Goal: Task Accomplishment & Management: Complete application form

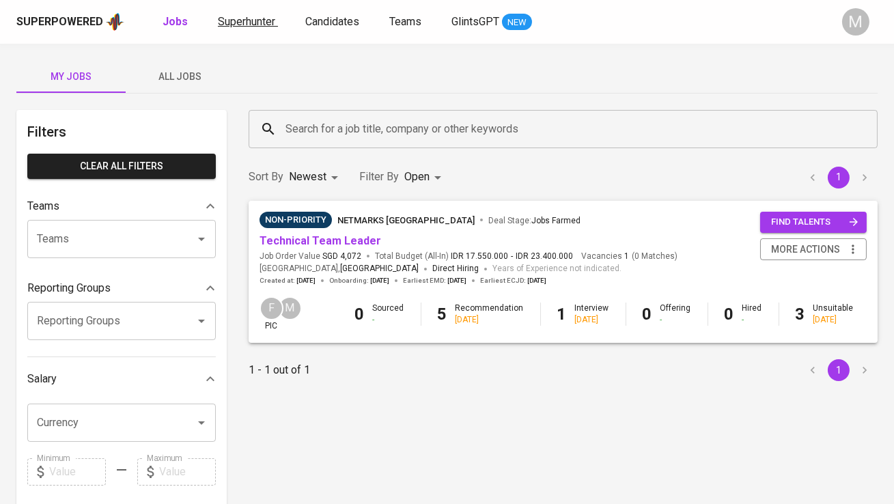
click at [242, 15] on span "Superhunter" at bounding box center [246, 21] width 57 height 13
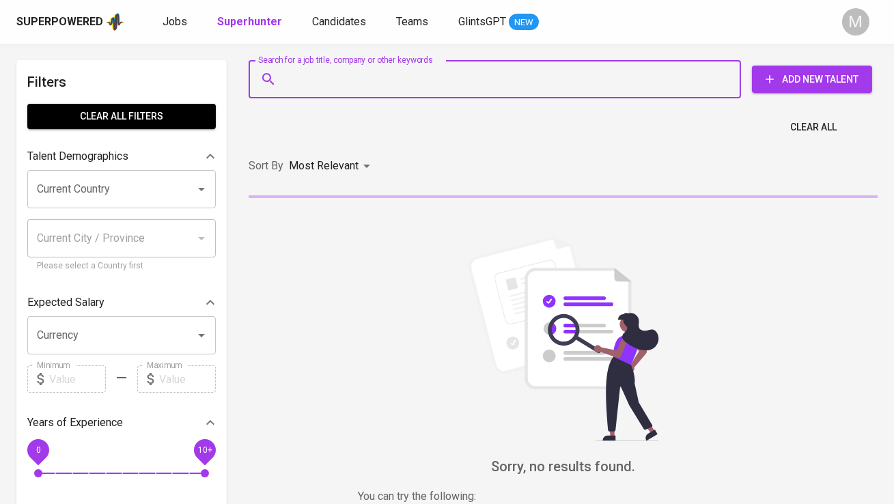
click at [301, 79] on input "Search for a job title, company or other keywords" at bounding box center [498, 79] width 432 height 26
paste input "[PERSON_NAME]"
type input "[PERSON_NAME]"
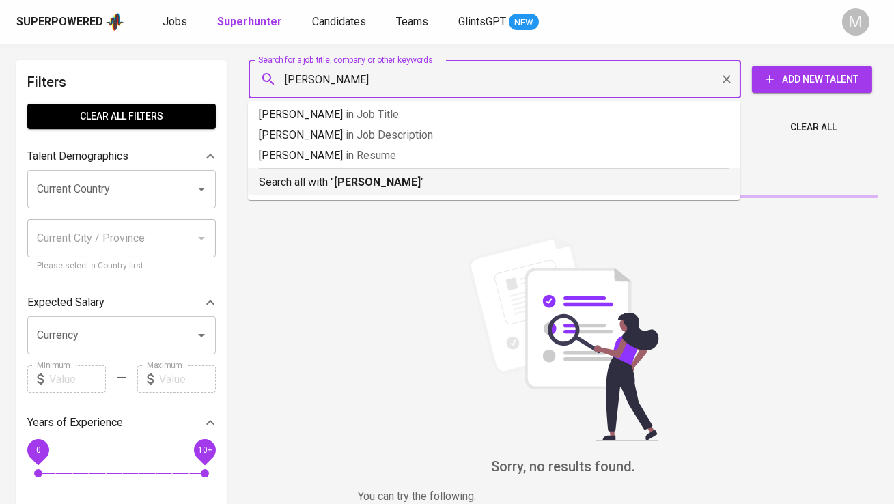
click at [342, 178] on b "[PERSON_NAME]" at bounding box center [377, 181] width 87 height 13
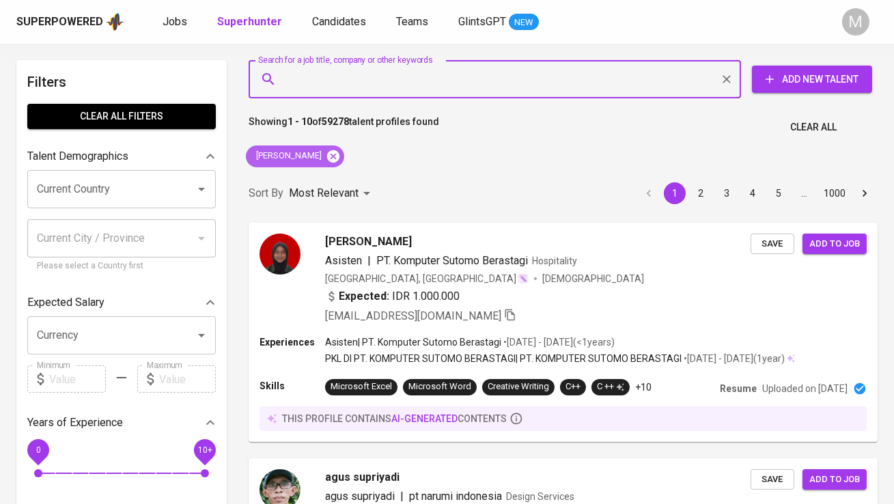
click at [341, 157] on icon at bounding box center [333, 156] width 15 height 15
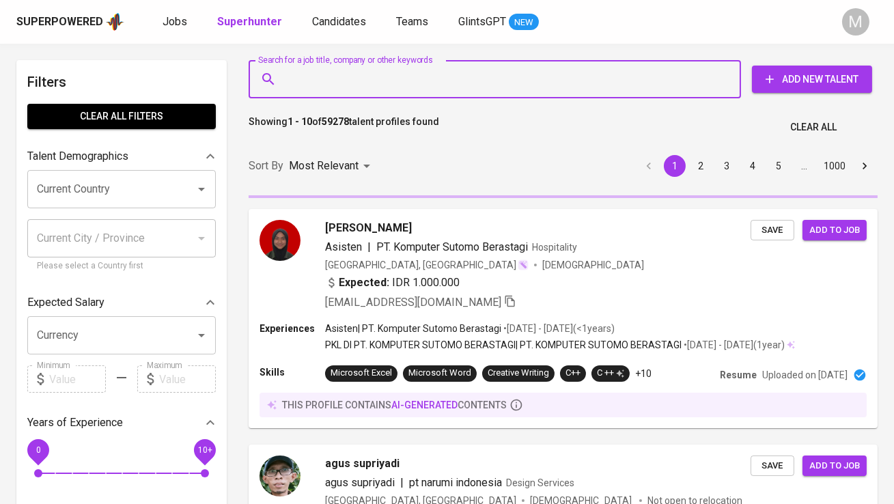
click at [324, 79] on input "Search for a job title, company or other keywords" at bounding box center [498, 79] width 432 height 26
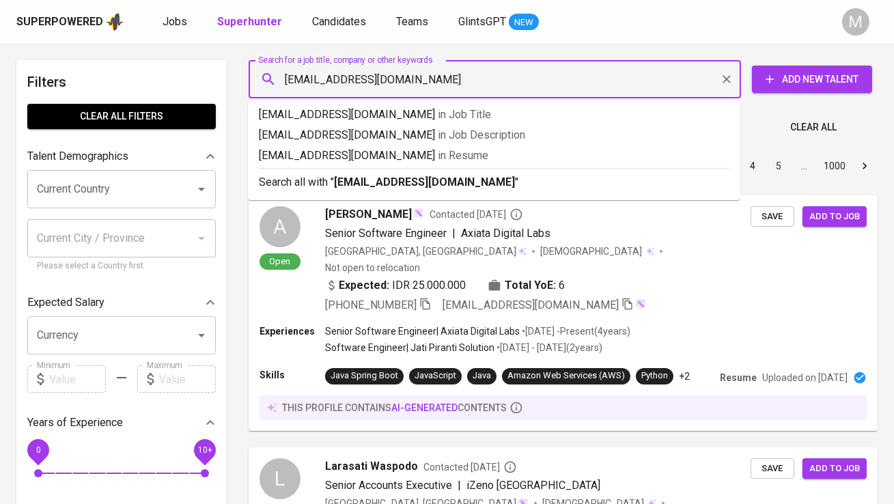
type input "[EMAIL_ADDRESS][DOMAIN_NAME]"
click at [348, 180] on b "[EMAIL_ADDRESS][DOMAIN_NAME]" at bounding box center [424, 181] width 181 height 13
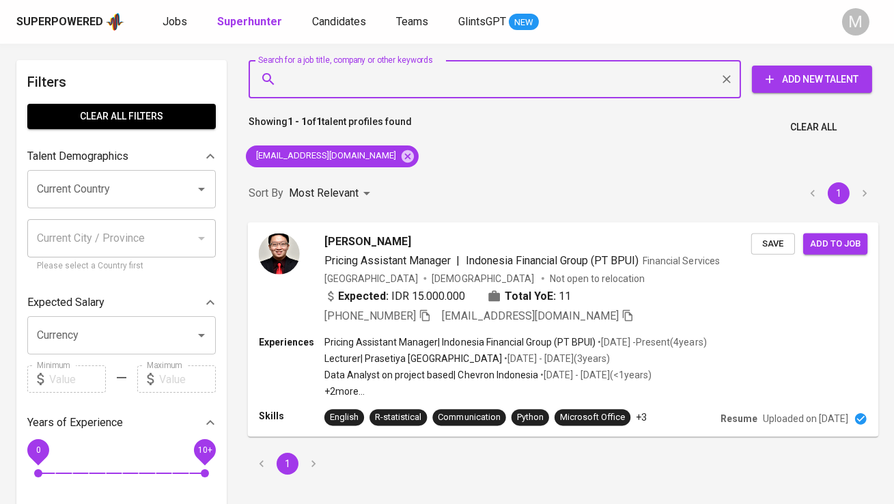
click at [285, 258] on img at bounding box center [279, 253] width 41 height 41
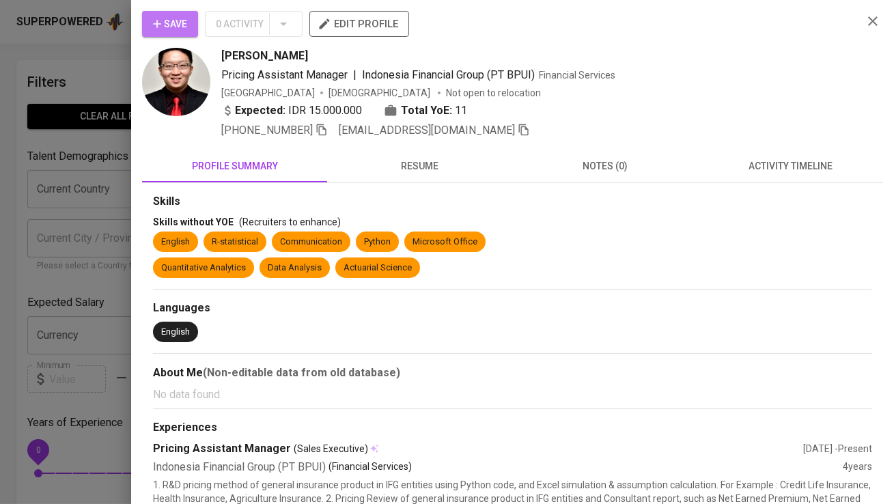
click at [184, 26] on span "Save" at bounding box center [170, 24] width 34 height 17
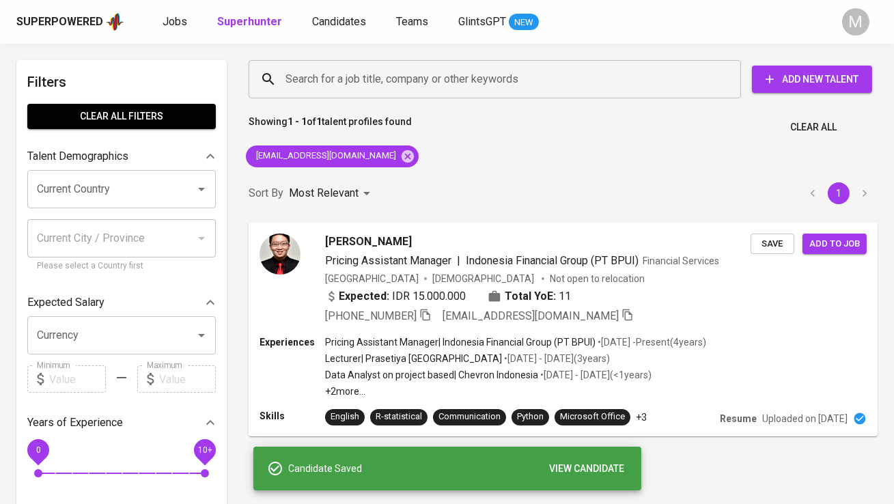
click at [322, 31] on div "Superpowered Jobs Superhunter Candidates Teams GlintsGPT NEW" at bounding box center [424, 22] width 817 height 20
click at [324, 18] on span "Candidates" at bounding box center [339, 21] width 54 height 13
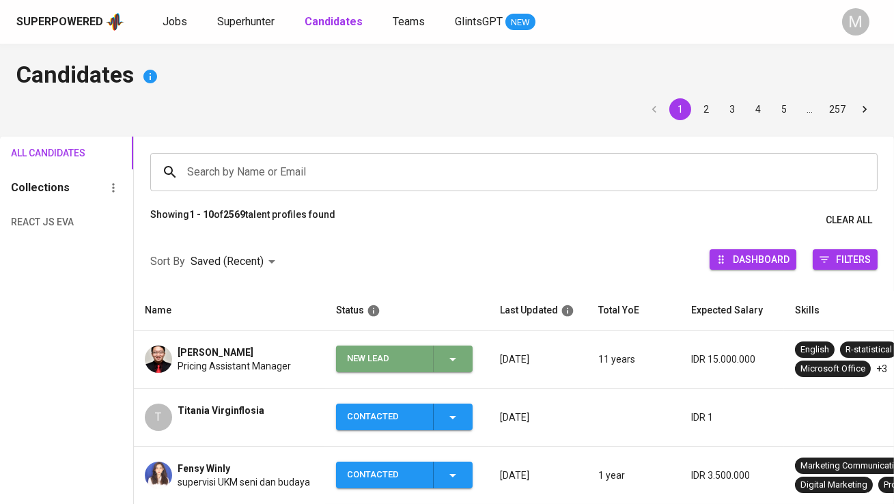
click at [378, 358] on div "New Lead" at bounding box center [384, 358] width 75 height 27
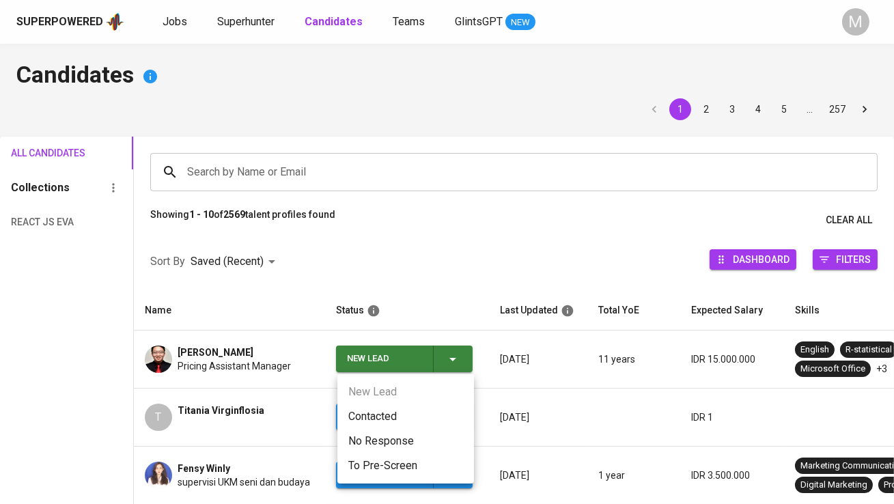
click at [373, 411] on li "Contacted" at bounding box center [405, 416] width 137 height 25
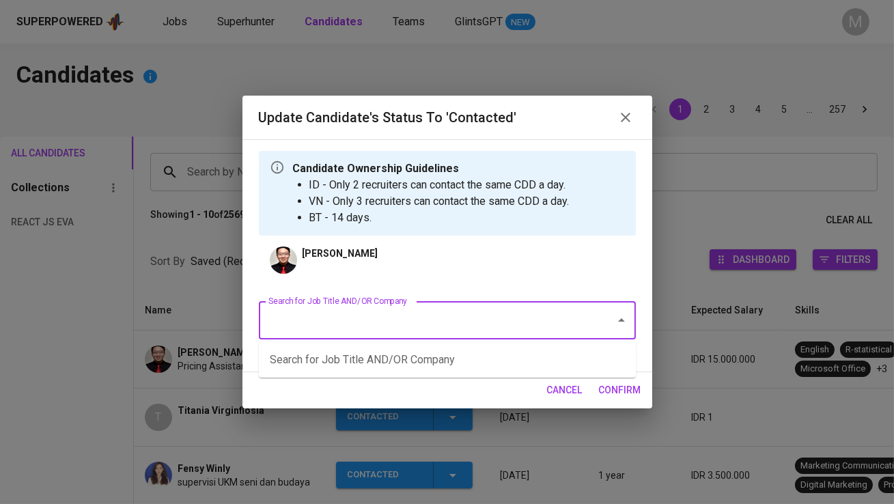
click at [317, 319] on input "Search for Job Title AND/OR Company" at bounding box center [428, 320] width 326 height 26
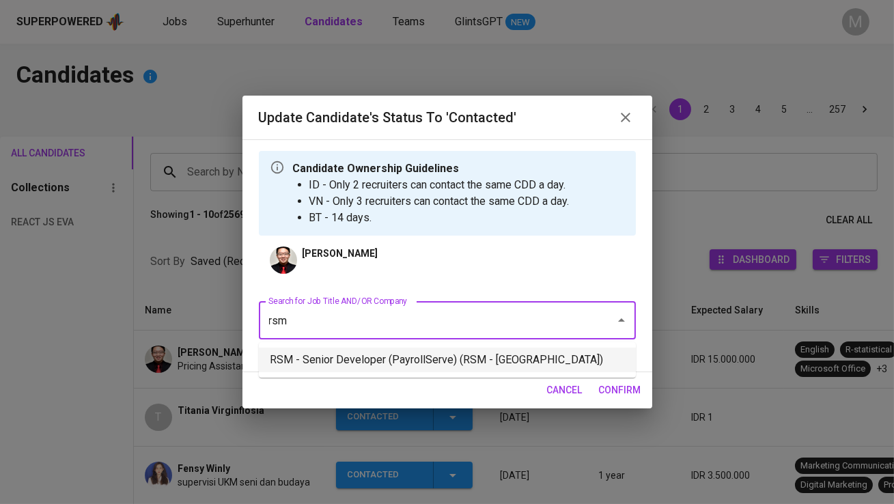
click at [349, 356] on li "RSM - Senior Developer (PayrollServe) (RSM - [GEOGRAPHIC_DATA])" at bounding box center [447, 360] width 377 height 25
type input "rsm"
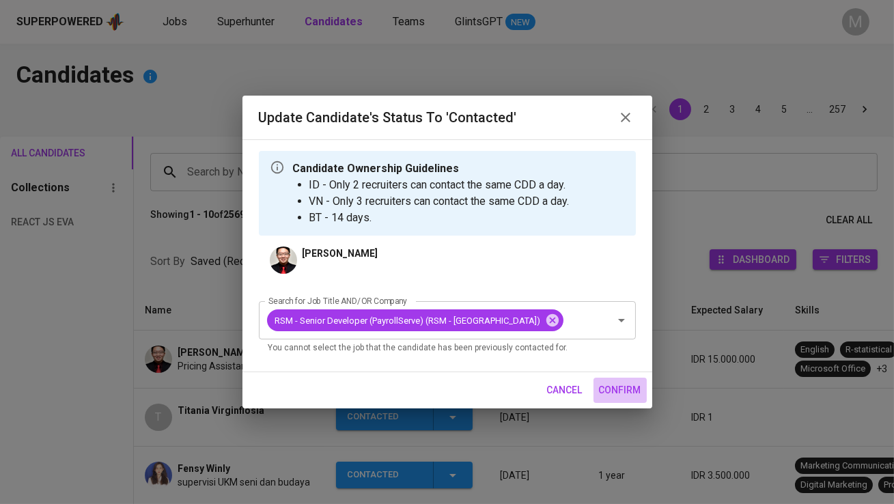
click at [612, 391] on span "confirm" at bounding box center [620, 390] width 42 height 17
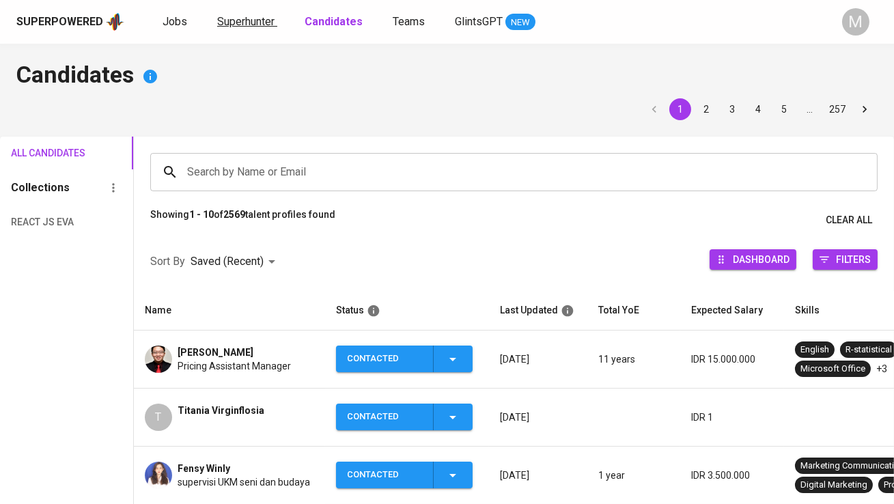
click at [221, 18] on span "Superhunter" at bounding box center [245, 21] width 57 height 13
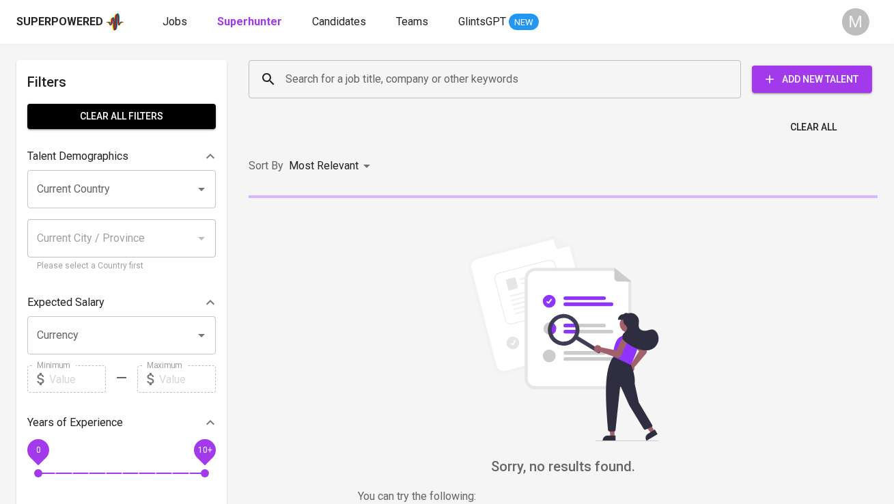
click at [317, 96] on div "Search for a job title, company or other keywords" at bounding box center [495, 79] width 492 height 38
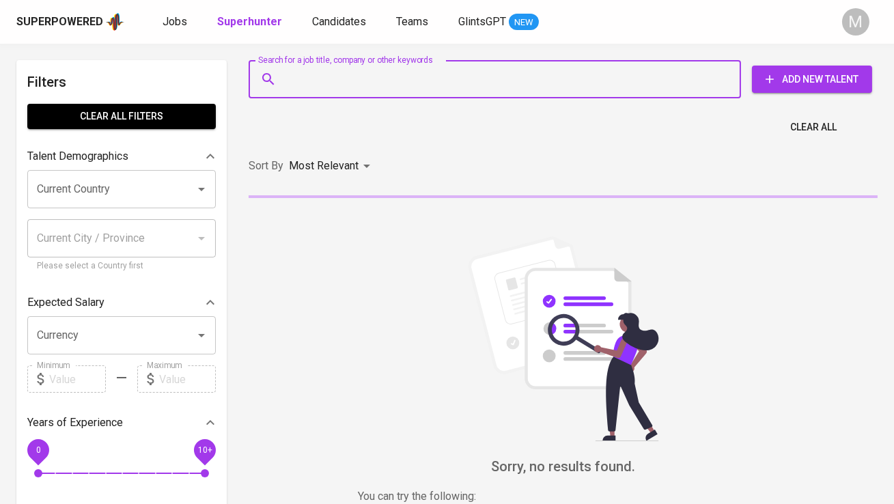
paste input ": [PHONE_NUMBER] E-mail : [EMAIL_ADDRESS][DOMAIN_NAME]"
type input ": [PHONE_NUMBER] E-mail : [EMAIL_ADDRESS][DOMAIN_NAME]"
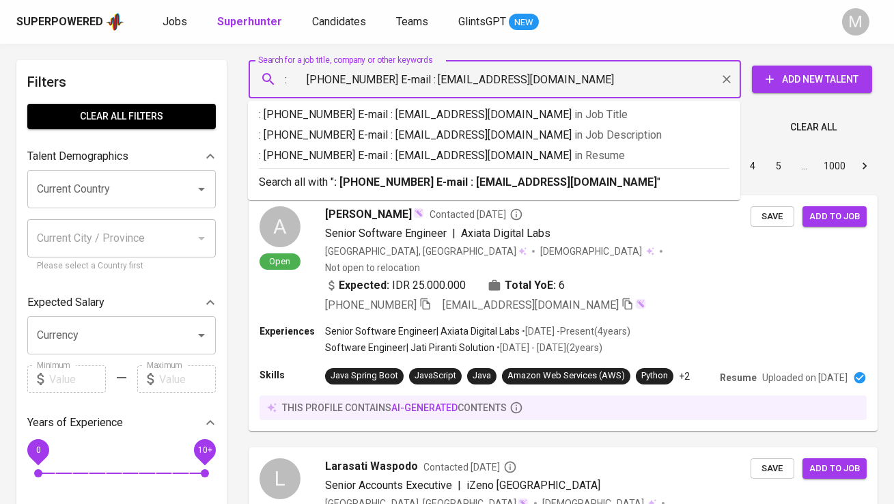
drag, startPoint x: 436, startPoint y: 80, endPoint x: 542, endPoint y: 82, distance: 105.8
click at [542, 82] on input ": [PHONE_NUMBER] E-mail : [EMAIL_ADDRESS][DOMAIN_NAME]" at bounding box center [498, 79] width 432 height 26
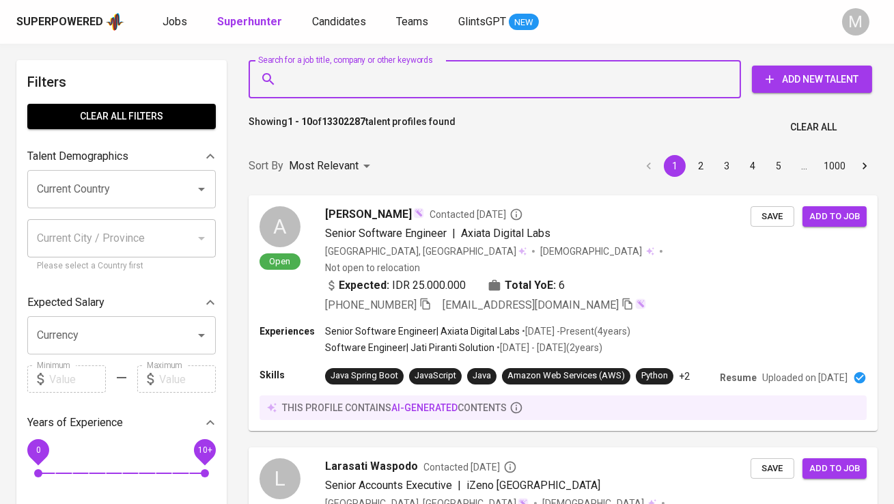
paste input "[EMAIL_ADDRESS][DOMAIN_NAME]"
type input "[EMAIL_ADDRESS][DOMAIN_NAME]"
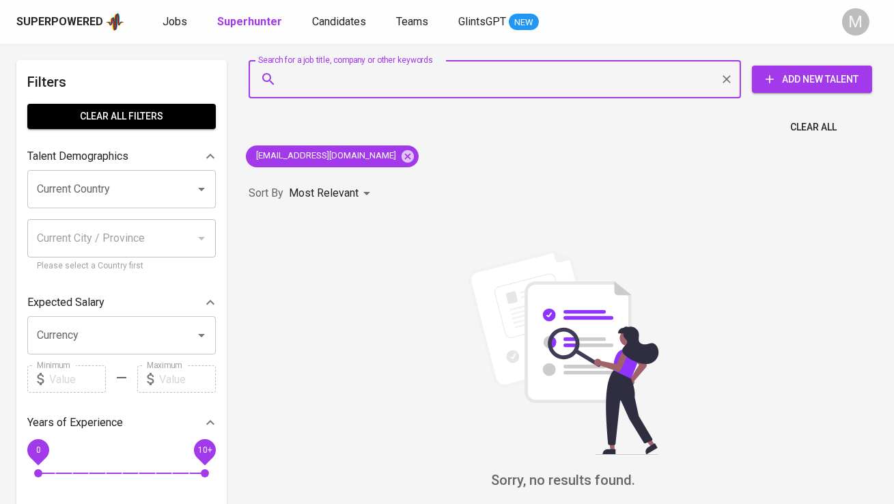
click at [783, 88] on button "Add New Talent" at bounding box center [812, 79] width 120 height 27
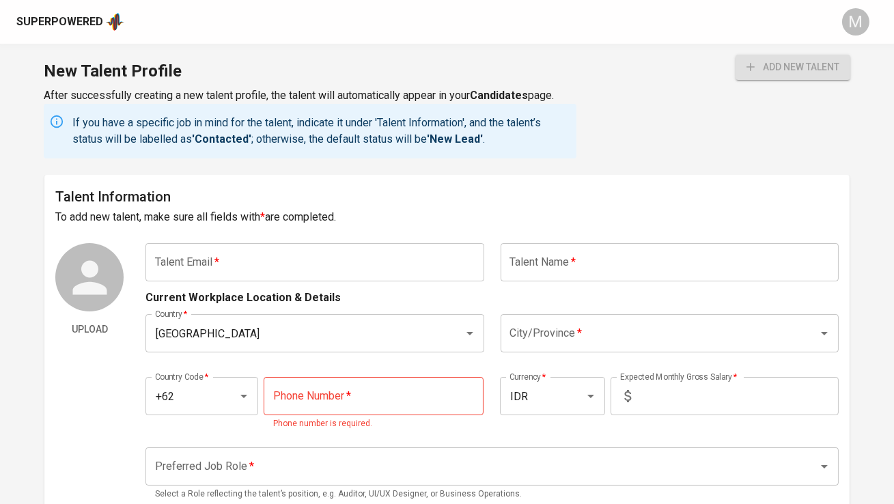
click at [208, 255] on input "text" at bounding box center [314, 262] width 338 height 38
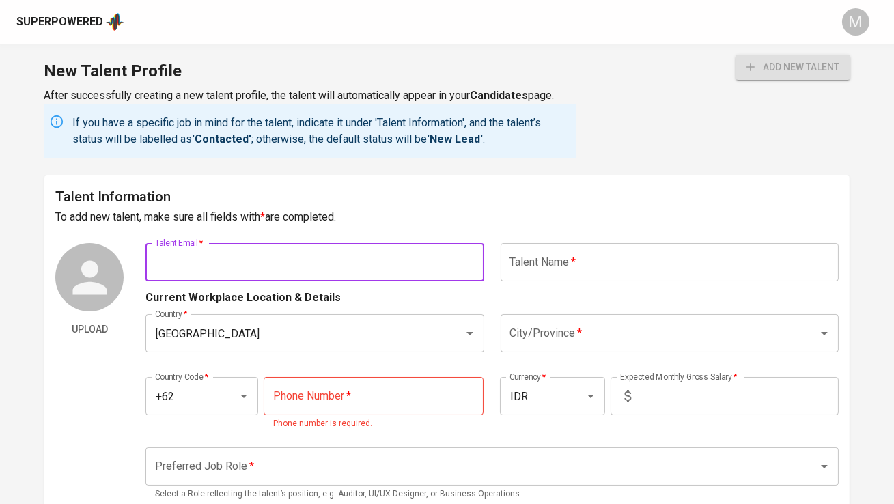
paste input "[EMAIL_ADDRESS][DOMAIN_NAME]"
type input "[EMAIL_ADDRESS][DOMAIN_NAME]"
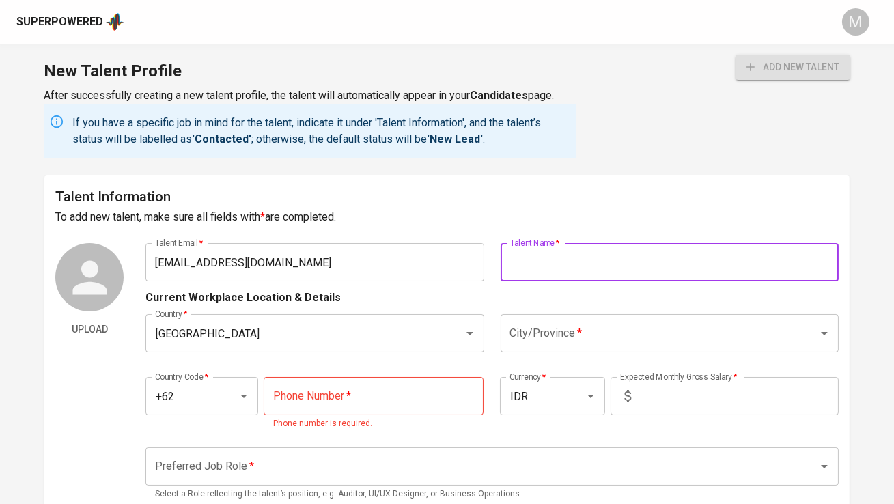
click at [590, 269] on input "text" at bounding box center [669, 262] width 338 height 38
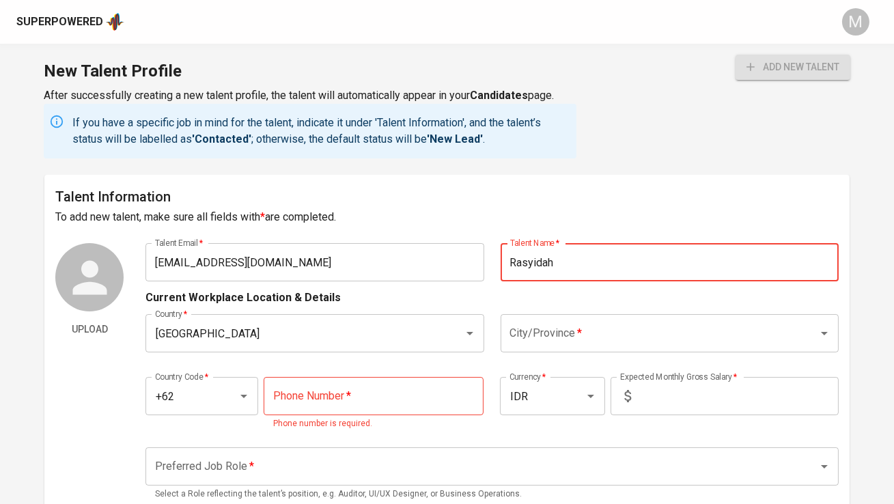
type input "Rasyidah"
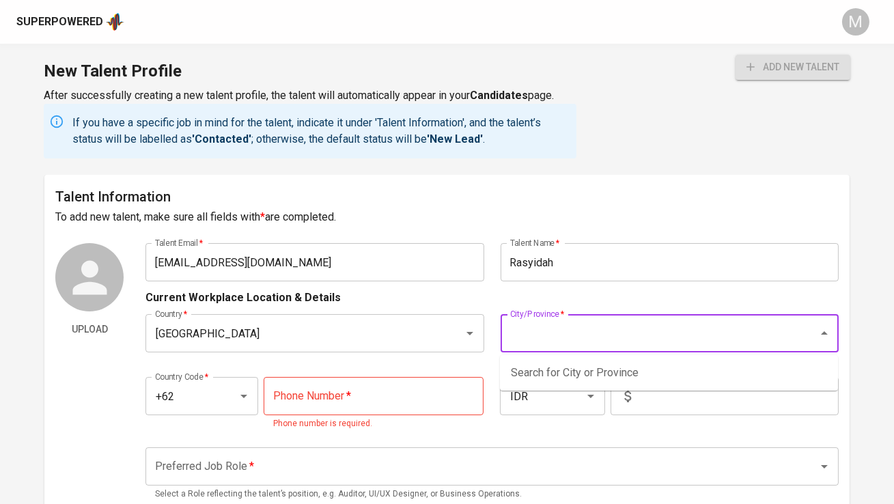
click at [571, 338] on input "City/Province   *" at bounding box center [650, 333] width 287 height 26
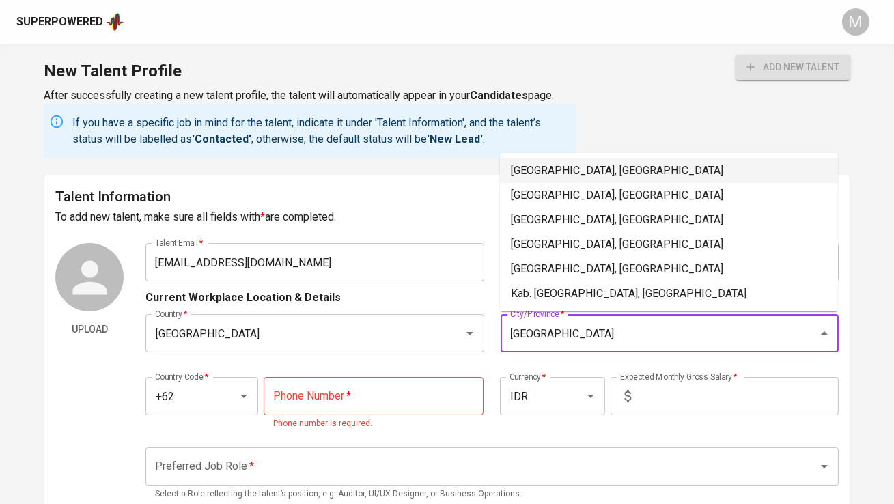
click at [584, 176] on li "[GEOGRAPHIC_DATA], [GEOGRAPHIC_DATA]" at bounding box center [669, 170] width 338 height 25
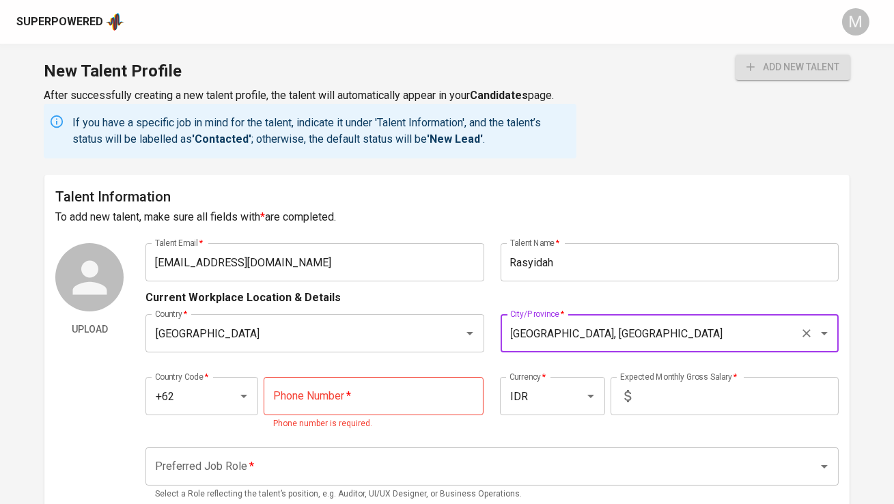
type input "[GEOGRAPHIC_DATA], [GEOGRAPHIC_DATA]"
click at [359, 391] on input "tel" at bounding box center [374, 396] width 220 height 38
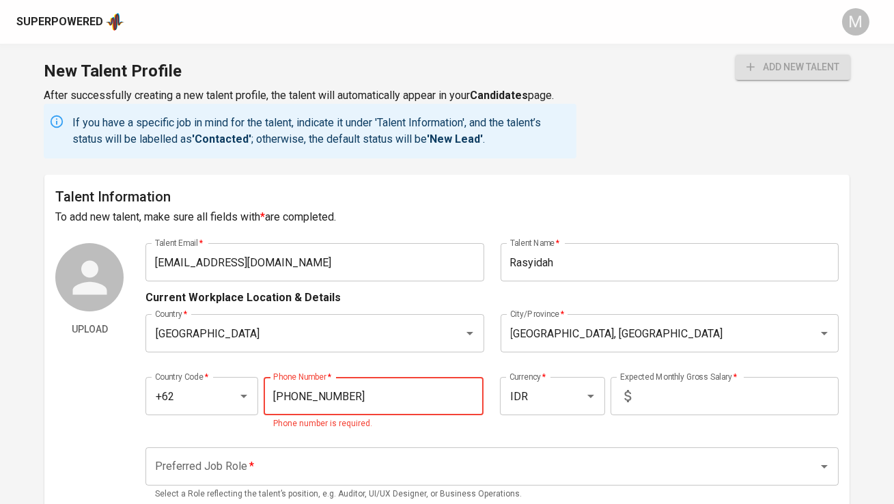
type input "[PHONE_NUMBER]"
click at [647, 411] on input "text" at bounding box center [737, 396] width 202 height 38
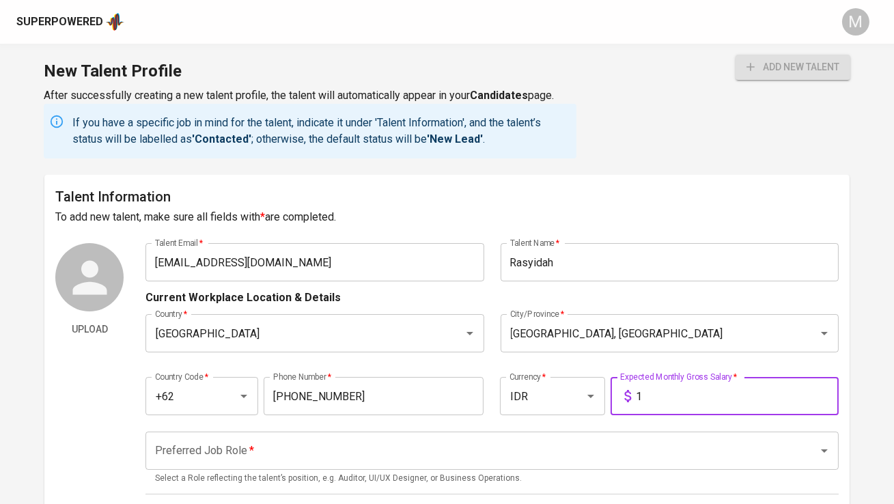
type input "1"
click at [502, 463] on input "Preferred Job Role   *" at bounding box center [473, 451] width 642 height 26
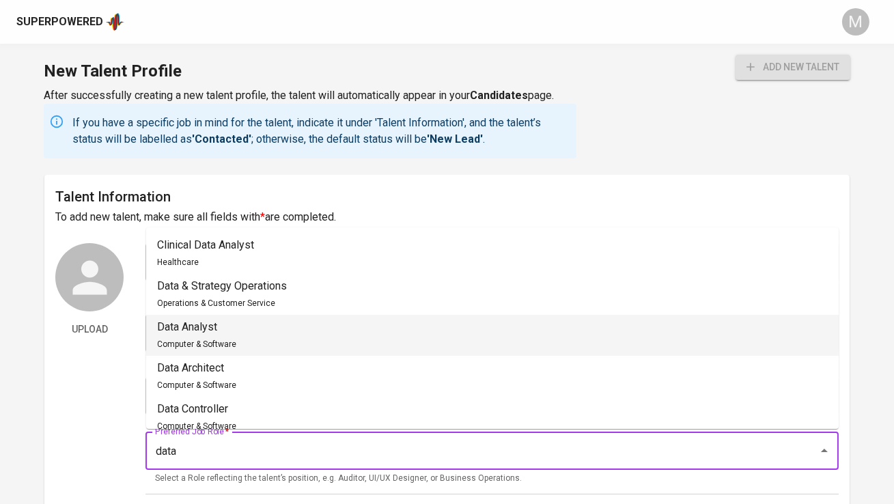
click at [507, 331] on li "Data Analyst Computer & Software" at bounding box center [492, 335] width 692 height 41
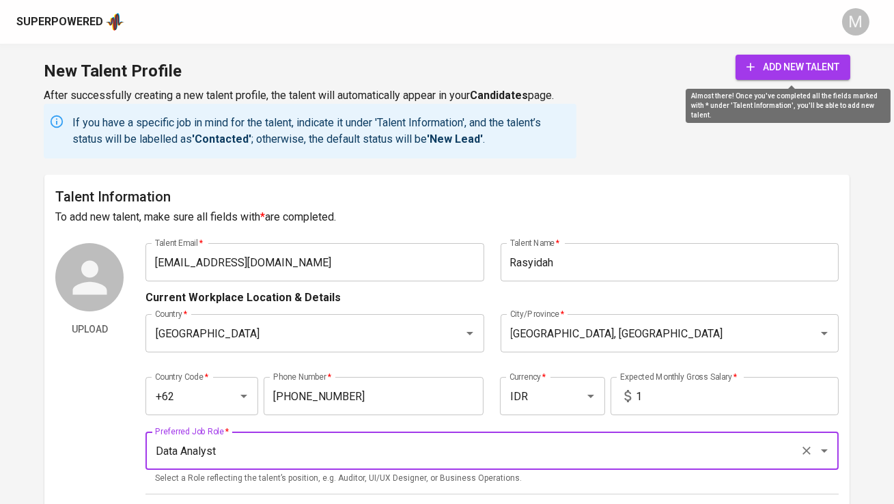
type input "Data Analyst"
click at [770, 68] on span "add new talent" at bounding box center [792, 67] width 93 height 17
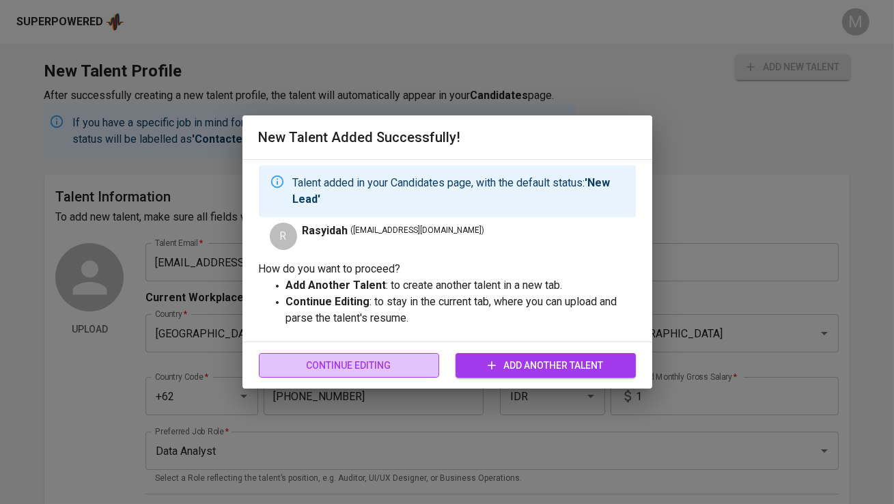
click at [315, 370] on span "Continue Editing" at bounding box center [349, 365] width 158 height 17
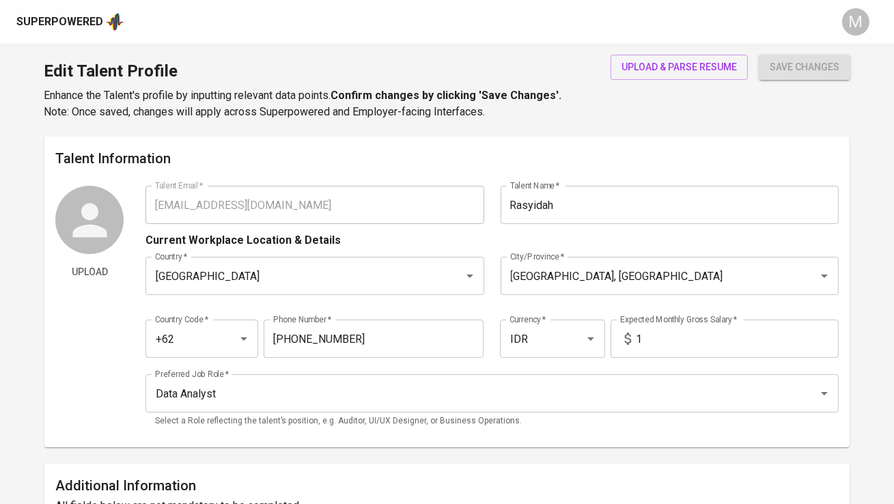
click at [105, 72] on h1 "Edit Talent Profile" at bounding box center [303, 71] width 518 height 33
click at [74, 22] on div "Superpowered" at bounding box center [59, 22] width 87 height 16
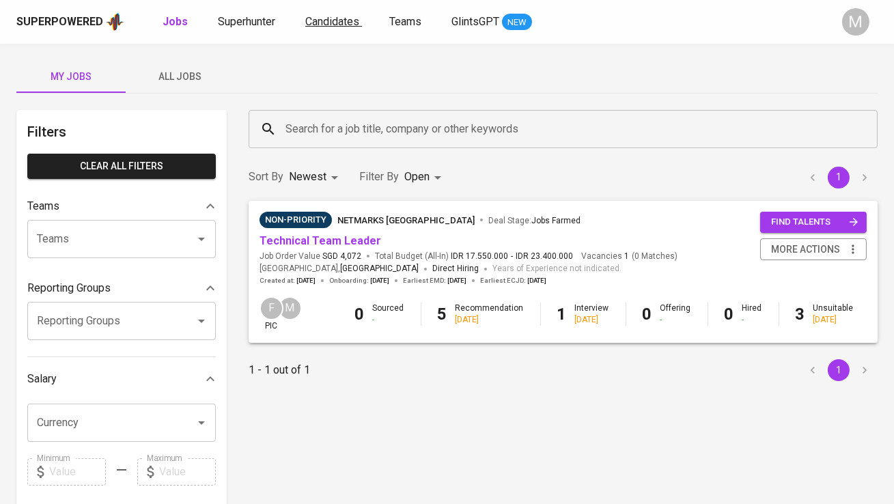
click at [326, 14] on link "Candidates" at bounding box center [333, 22] width 57 height 17
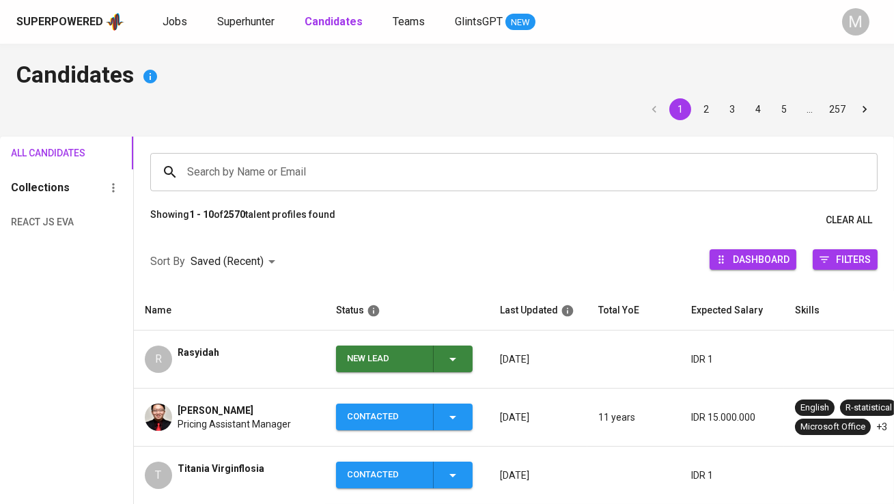
click at [366, 361] on div "New Lead" at bounding box center [384, 358] width 75 height 27
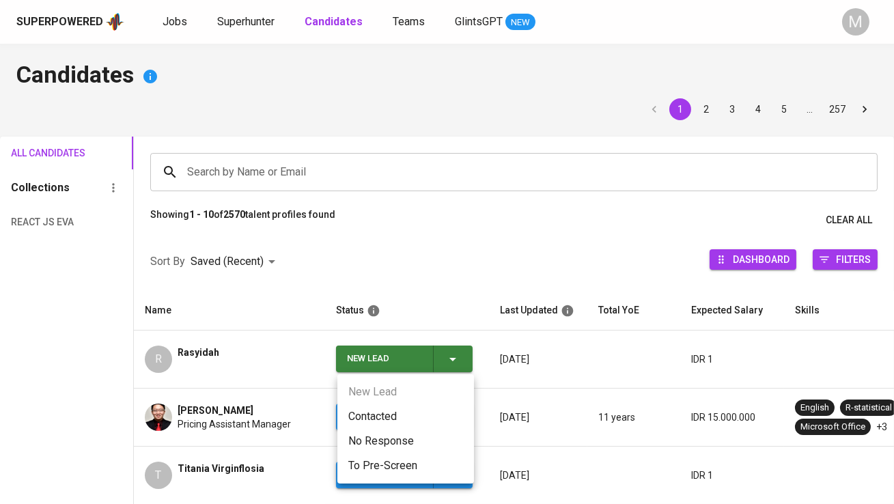
click at [386, 423] on li "Contacted" at bounding box center [405, 416] width 137 height 25
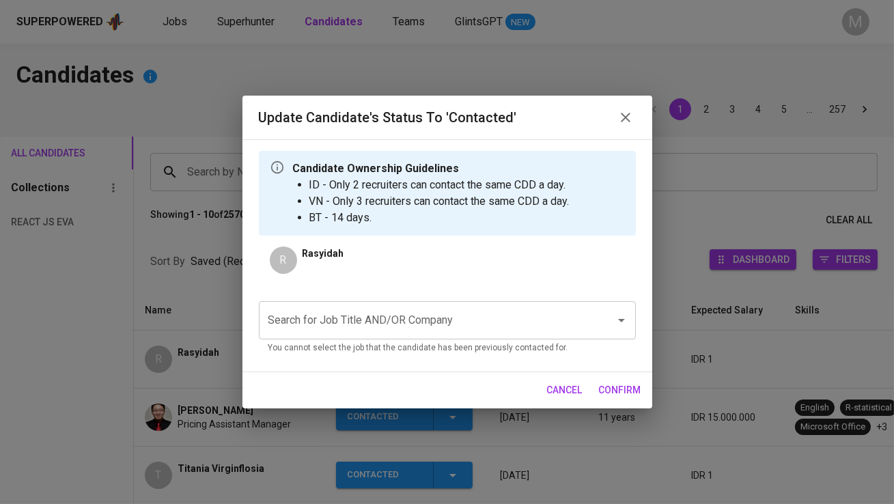
click at [389, 308] on input "Search for Job Title AND/OR Company" at bounding box center [428, 320] width 326 height 26
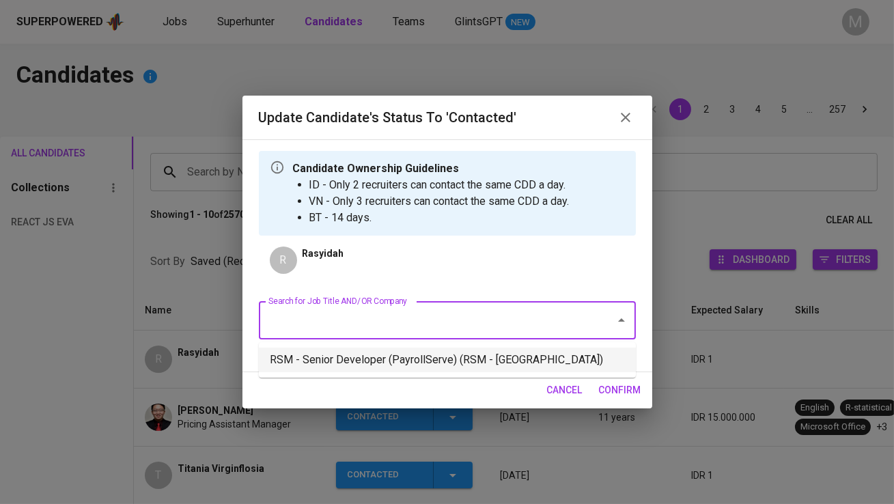
click at [392, 367] on li "RSM - Senior Developer (PayrollServe) (RSM - [GEOGRAPHIC_DATA])" at bounding box center [447, 360] width 377 height 25
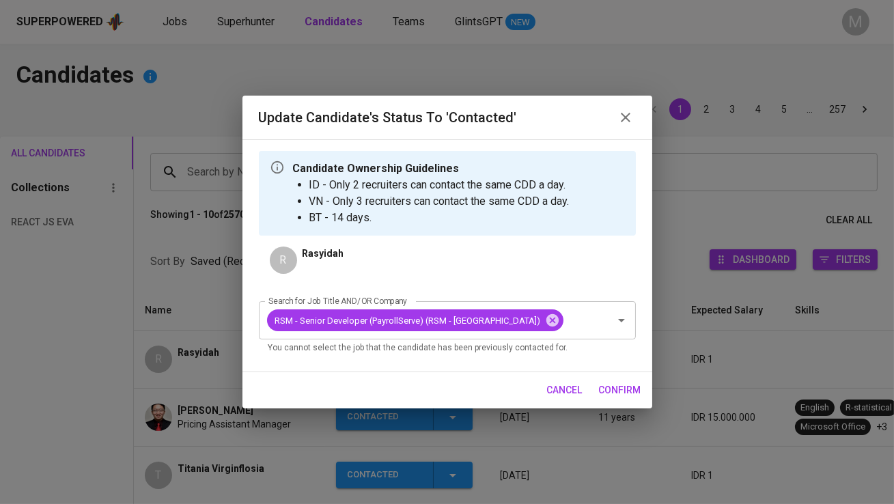
click at [614, 389] on span "confirm" at bounding box center [620, 390] width 42 height 17
